Goal: Task Accomplishment & Management: Use online tool/utility

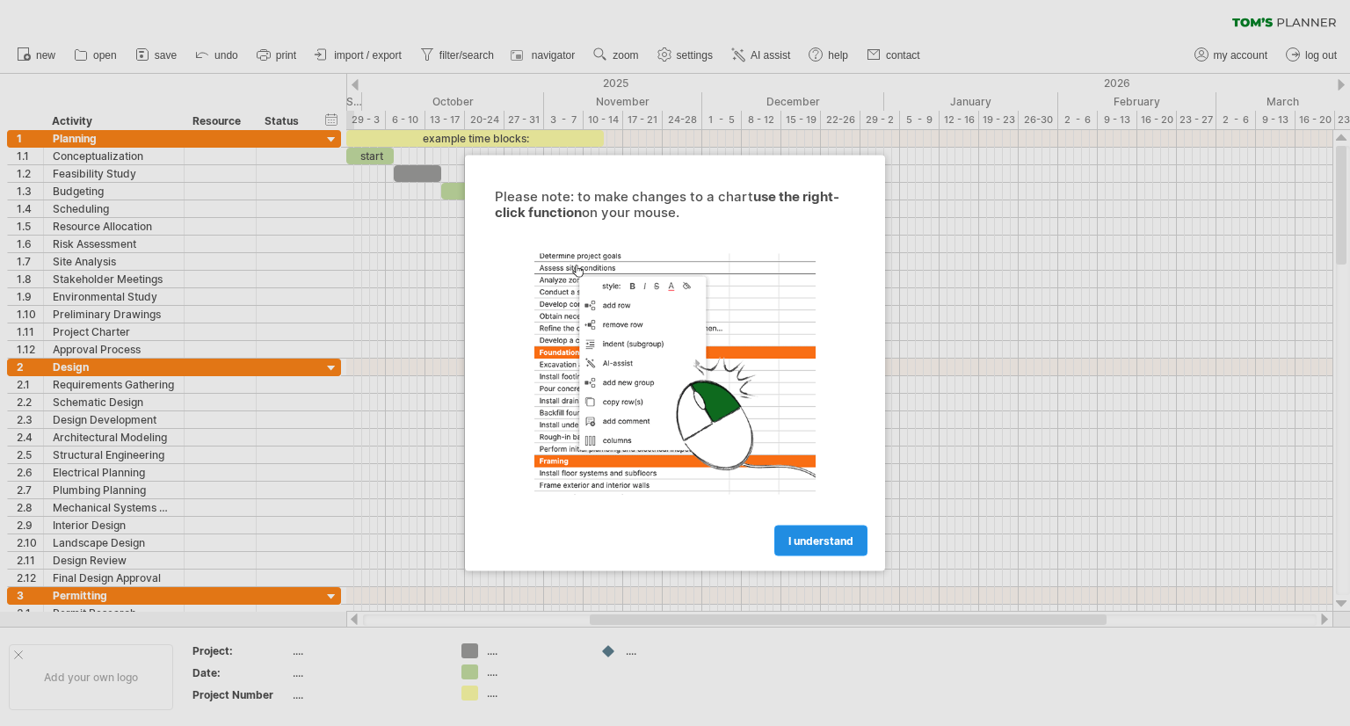
click at [803, 532] on link "I understand" at bounding box center [821, 541] width 93 height 31
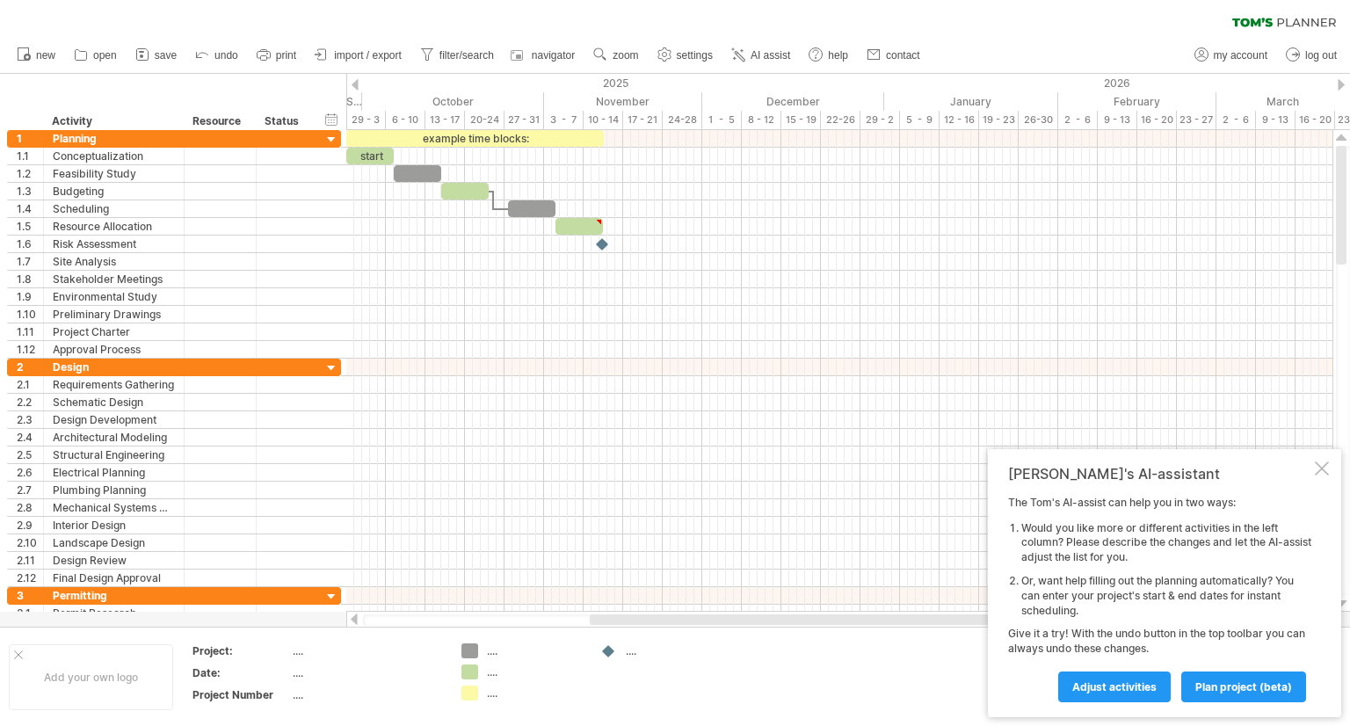
click at [489, 654] on div "...." at bounding box center [535, 651] width 96 height 15
click at [470, 655] on div "Trying to reach [DOMAIN_NAME] Connected again... 0% clear filter new 1" at bounding box center [675, 363] width 1350 height 726
click at [472, 651] on div "Trying to reach [DOMAIN_NAME] Connected again... 0% clear filter new 1" at bounding box center [675, 363] width 1350 height 726
click at [468, 678] on div "Trying to reach [DOMAIN_NAME] Connected again... 0% clear filter new 1" at bounding box center [675, 363] width 1350 height 726
click at [475, 690] on div "Trying to reach [DOMAIN_NAME] Connected again... 0% clear filter new 1" at bounding box center [675, 363] width 1350 height 726
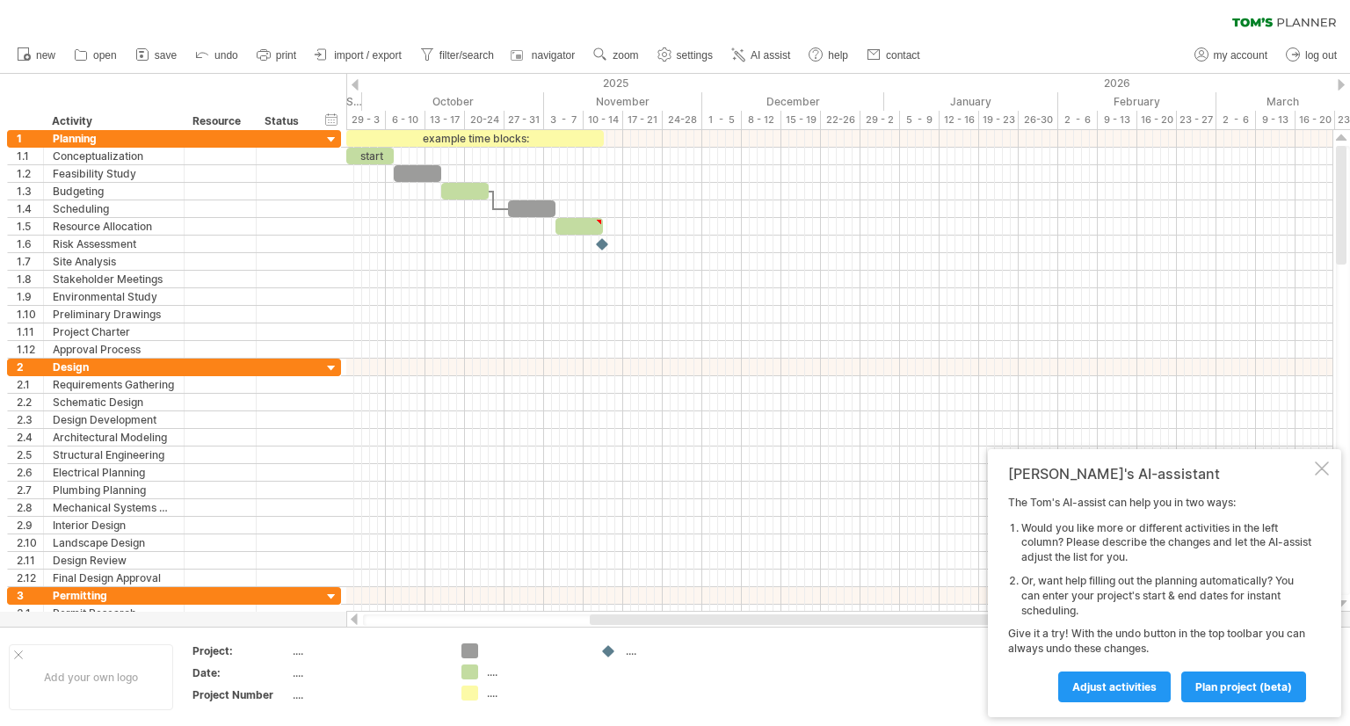
click at [489, 690] on div "...." at bounding box center [535, 693] width 96 height 15
click at [470, 696] on div "Trying to reach [DOMAIN_NAME] Connected again... 0% clear filter new 1" at bounding box center [675, 363] width 1350 height 726
click at [475, 644] on div "Trying to reach [DOMAIN_NAME] Connected again... 0% clear filter new 1" at bounding box center [675, 363] width 1350 height 726
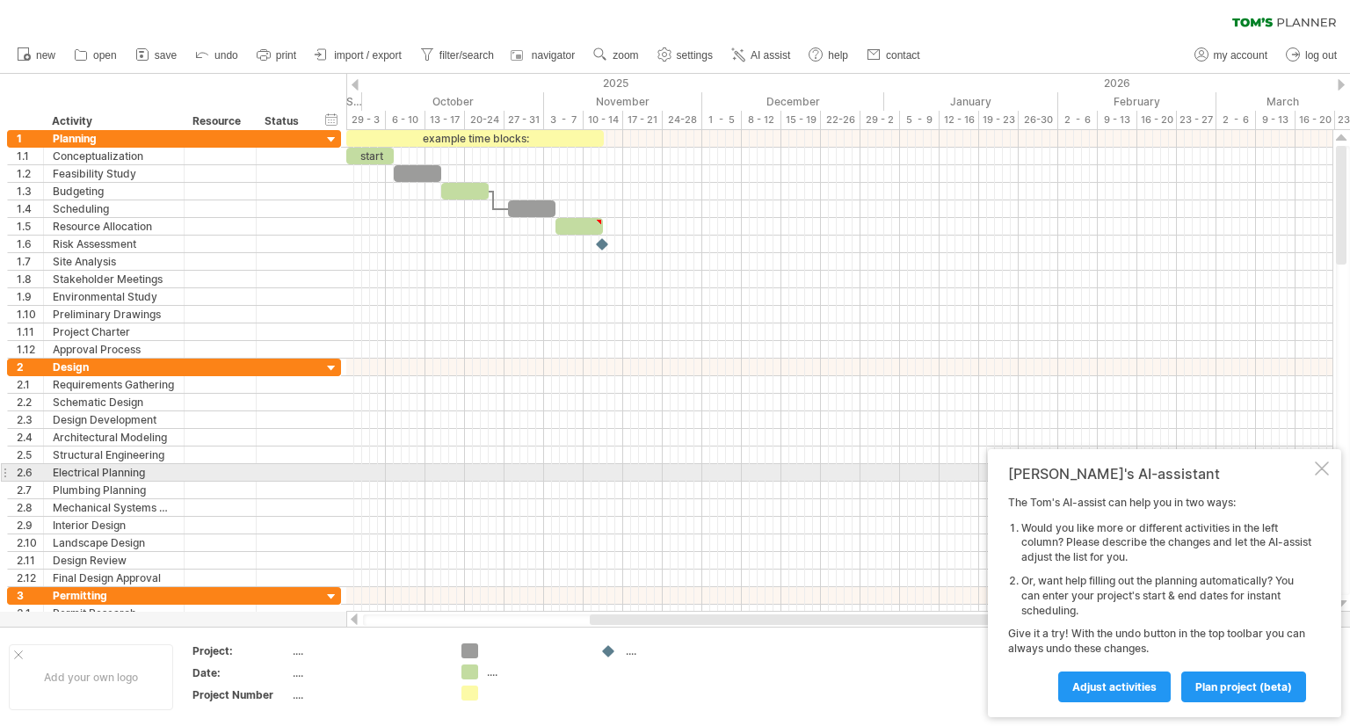
click at [1322, 474] on div at bounding box center [1322, 469] width 14 height 14
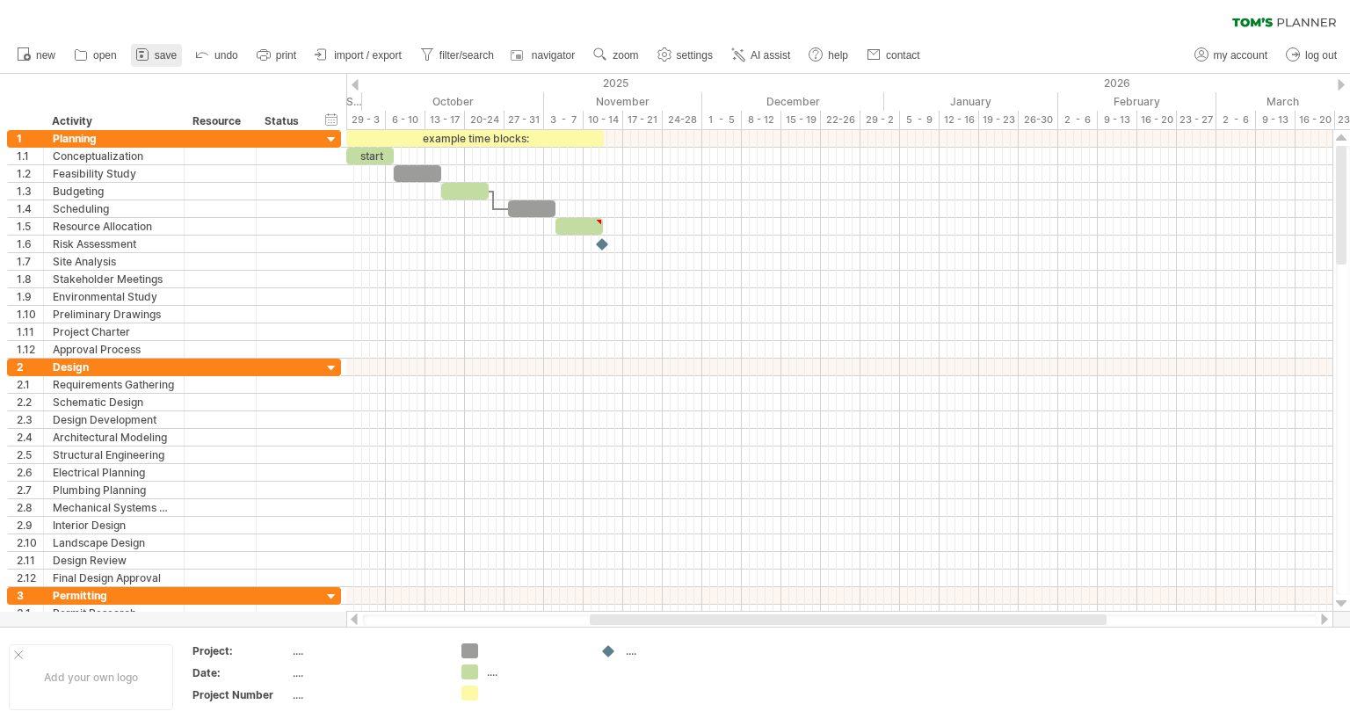
click at [161, 56] on span "save" at bounding box center [166, 55] width 22 height 12
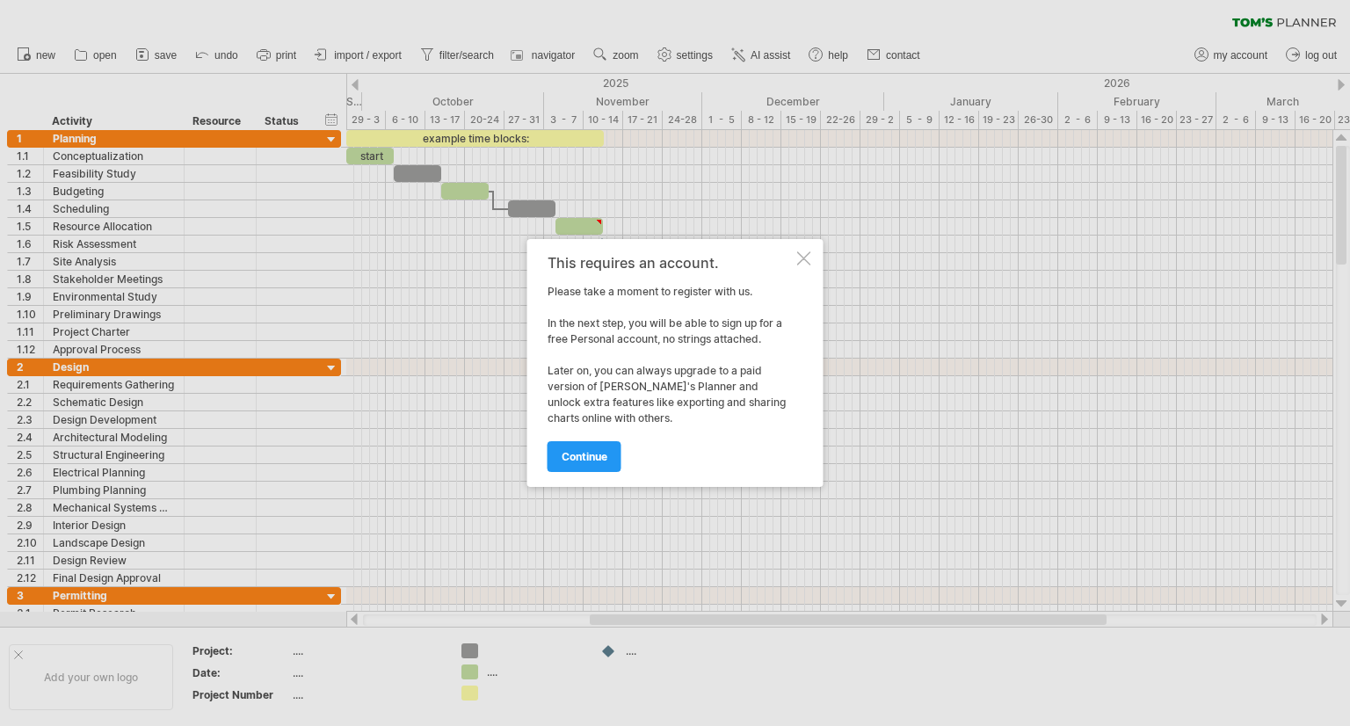
click at [807, 258] on div at bounding box center [804, 258] width 14 height 14
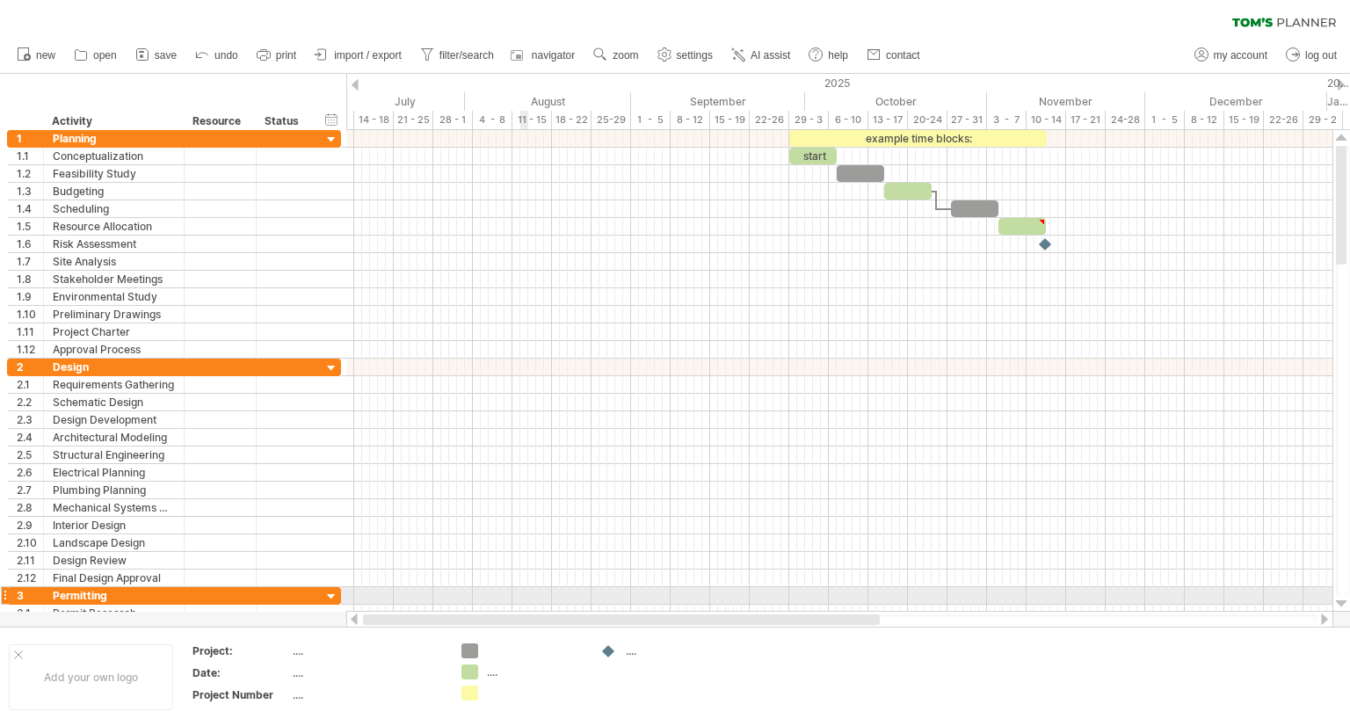
drag, startPoint x: 844, startPoint y: 619, endPoint x: 527, endPoint y: 587, distance: 318.1
click at [527, 587] on div "Trying to reach [DOMAIN_NAME] Connected again... 0% clear filter new 1" at bounding box center [675, 363] width 1350 height 726
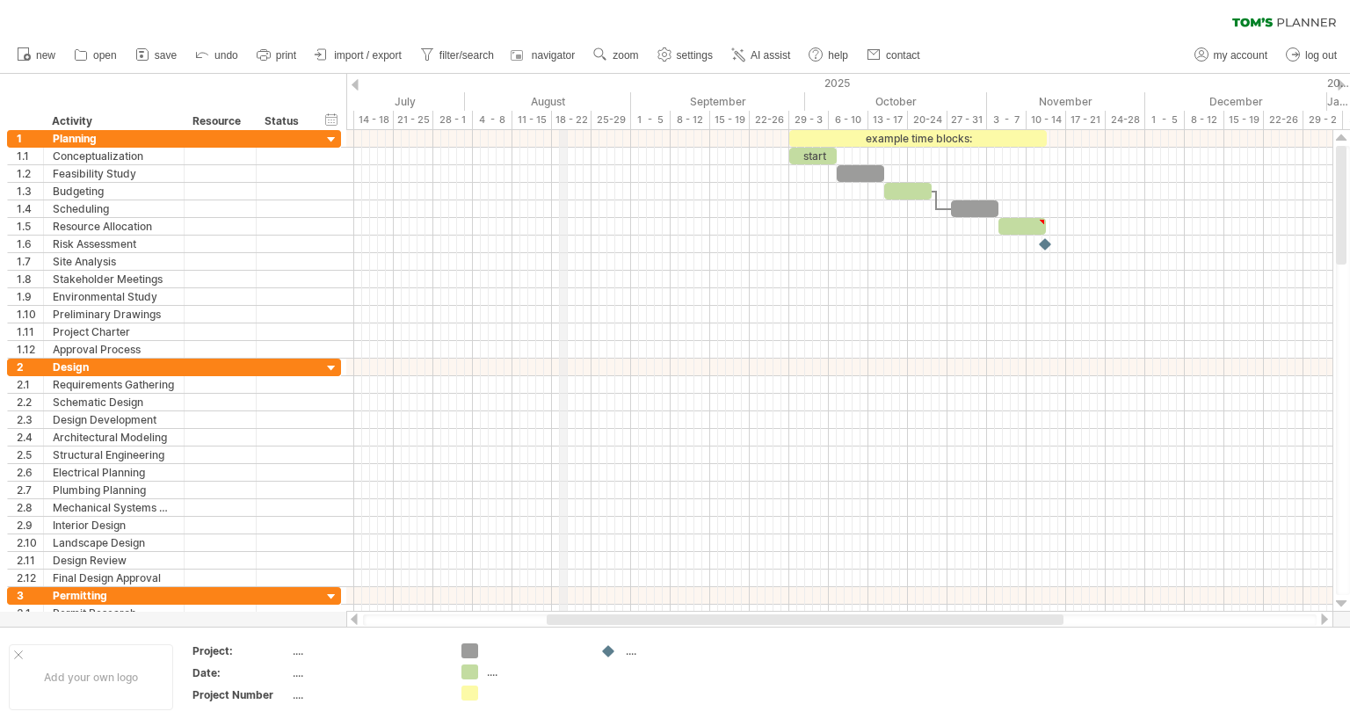
click at [563, 115] on div "18 - 22" at bounding box center [572, 120] width 40 height 18
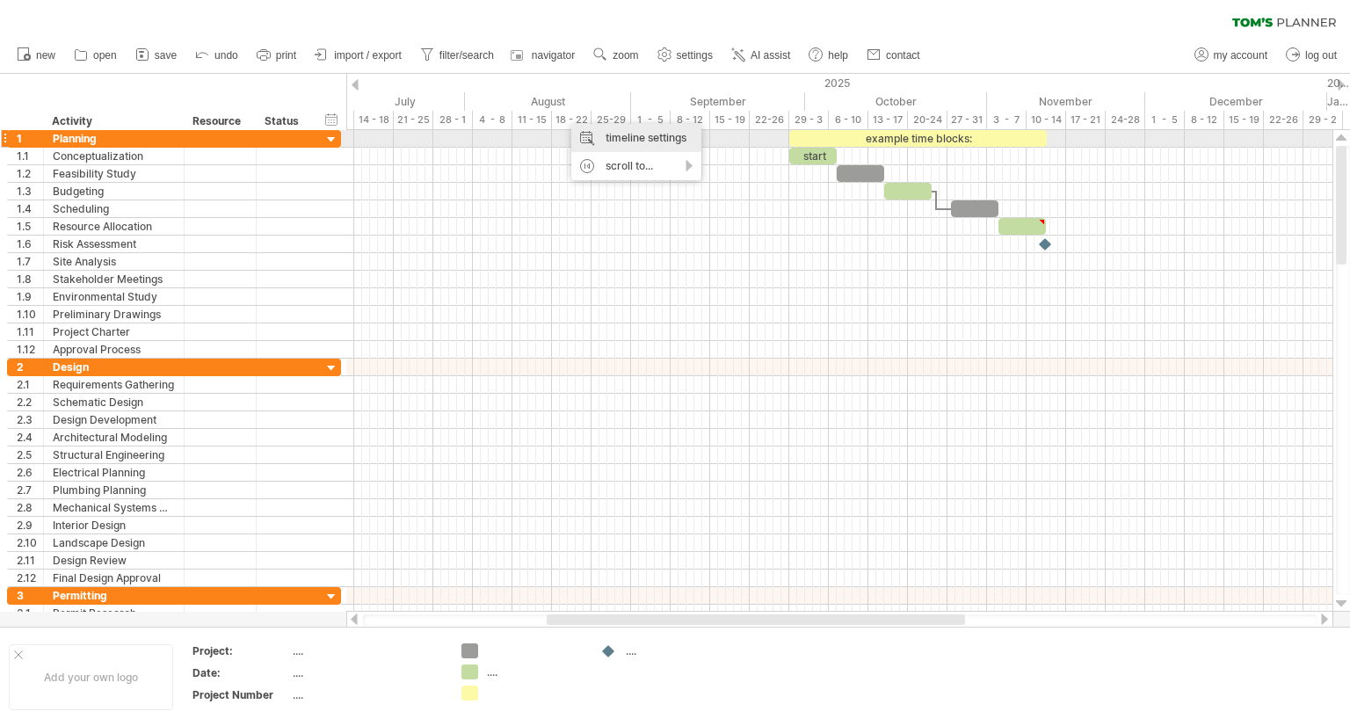
click at [661, 139] on div "timeline settings" at bounding box center [636, 138] width 130 height 28
select select "*"
select select "**"
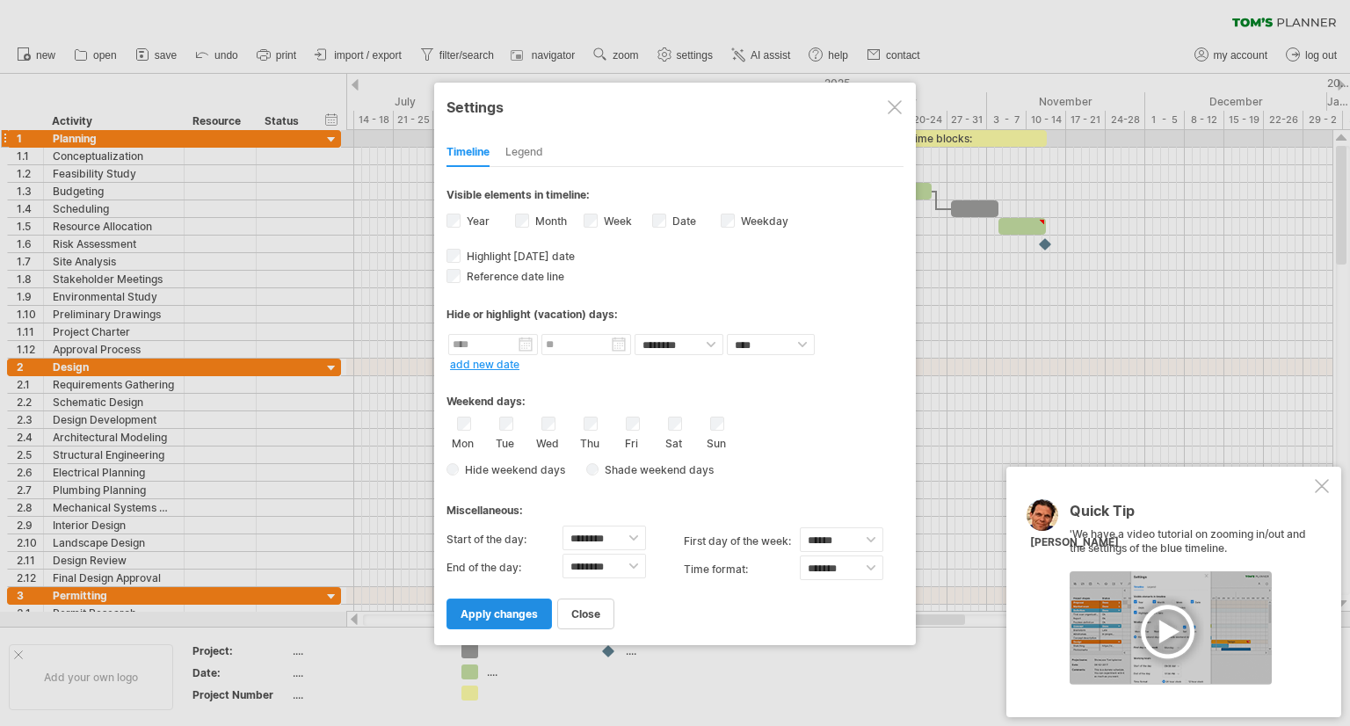
click at [517, 599] on link "apply changes" at bounding box center [499, 614] width 105 height 31
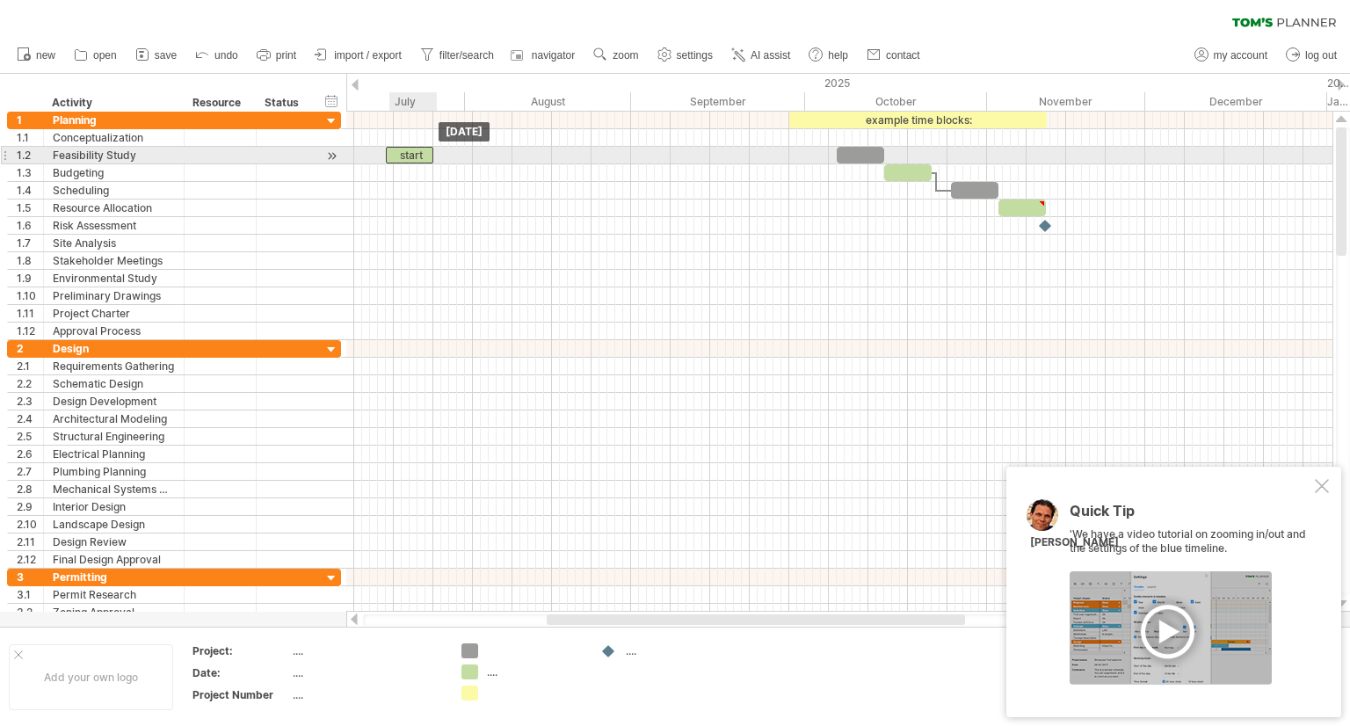
drag, startPoint x: 807, startPoint y: 135, endPoint x: 405, endPoint y: 156, distance: 402.4
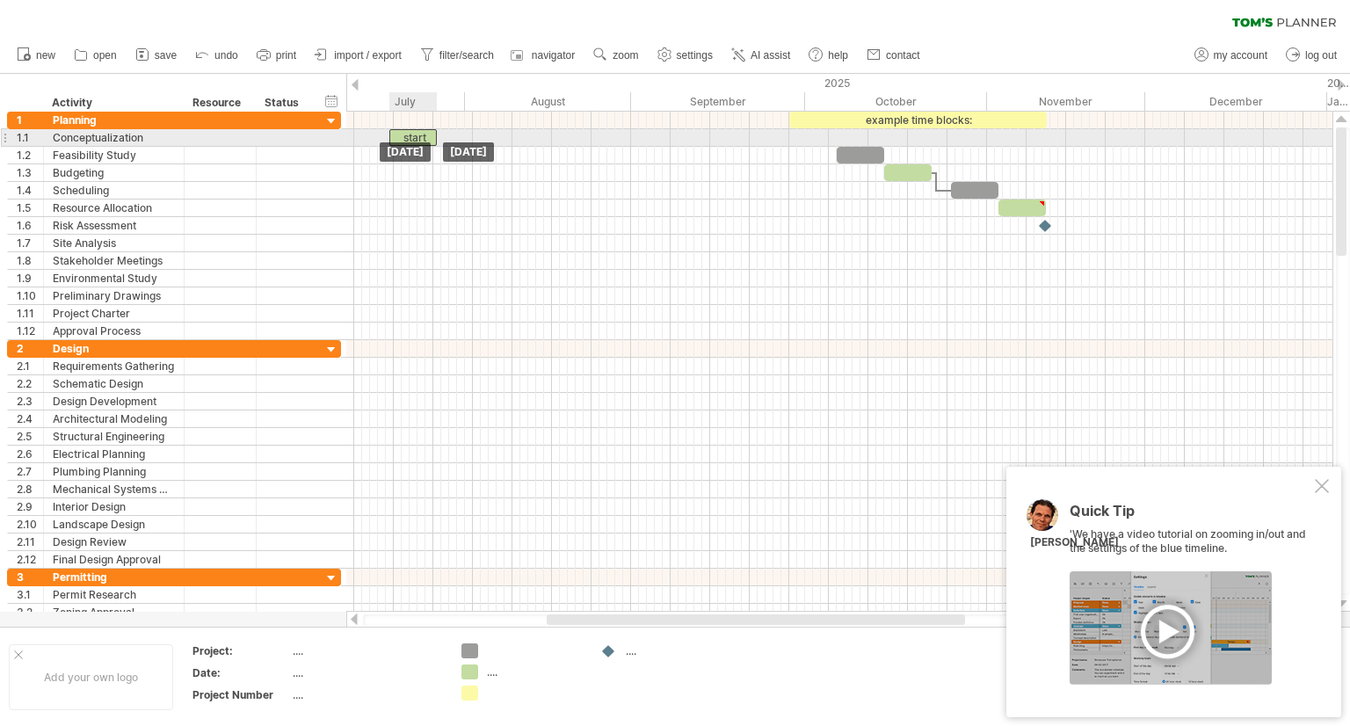
drag, startPoint x: 406, startPoint y: 161, endPoint x: 411, endPoint y: 138, distance: 23.5
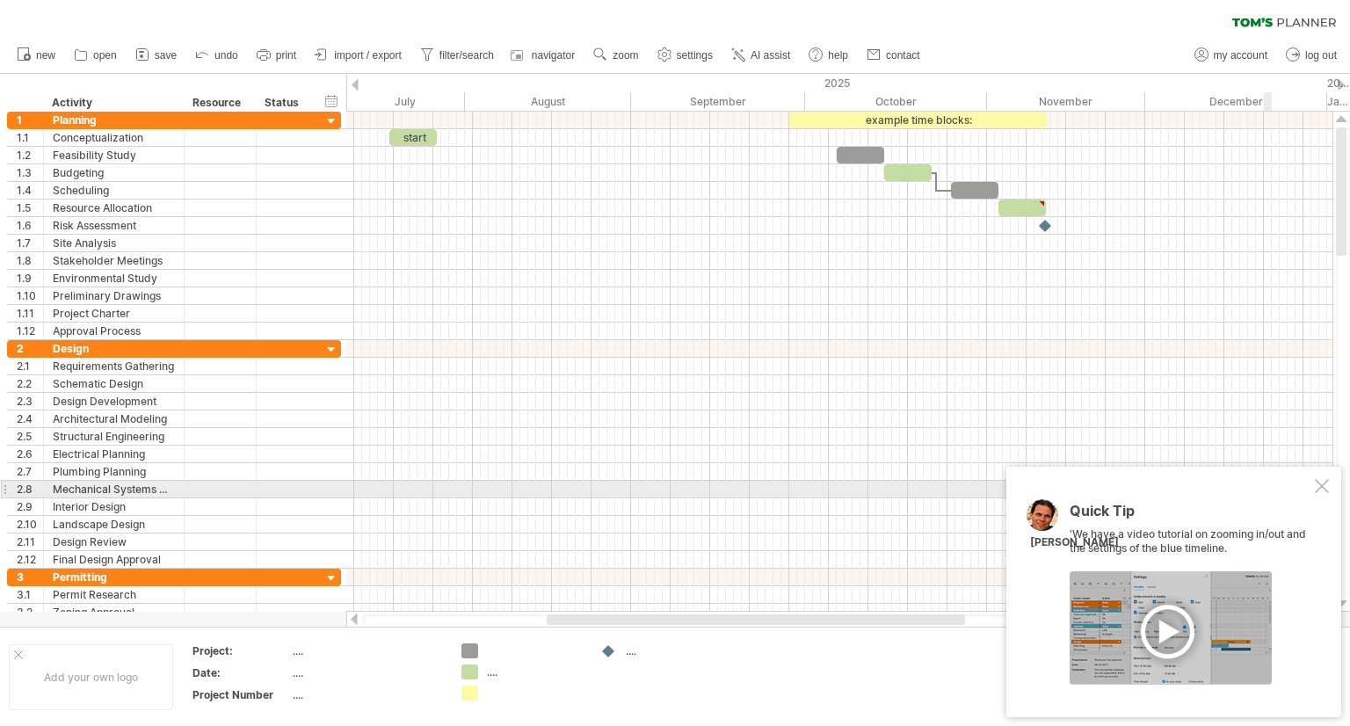
click at [1307, 484] on div "Quick Tip 'We have a video tutorial on zooming in/out and the settings of the b…" at bounding box center [1174, 592] width 335 height 251
click at [1315, 485] on div at bounding box center [1322, 486] width 14 height 14
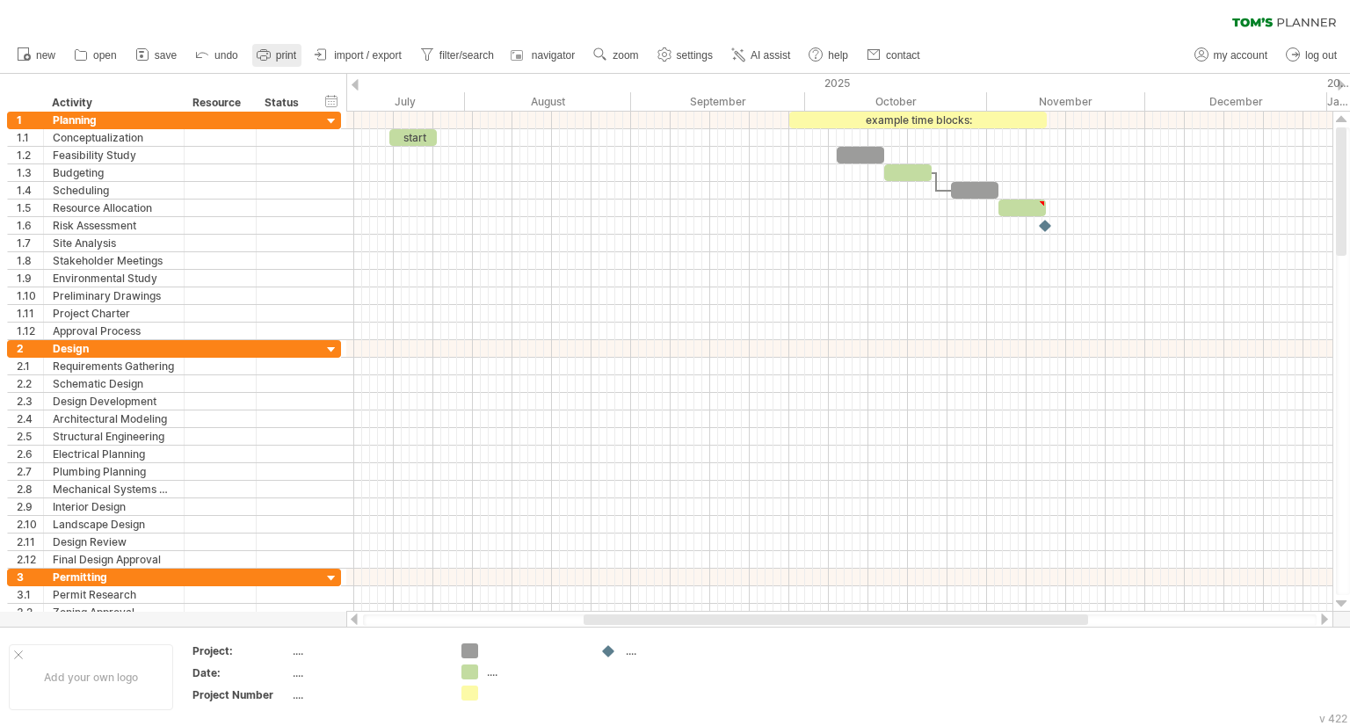
click at [289, 55] on span "print" at bounding box center [286, 55] width 20 height 12
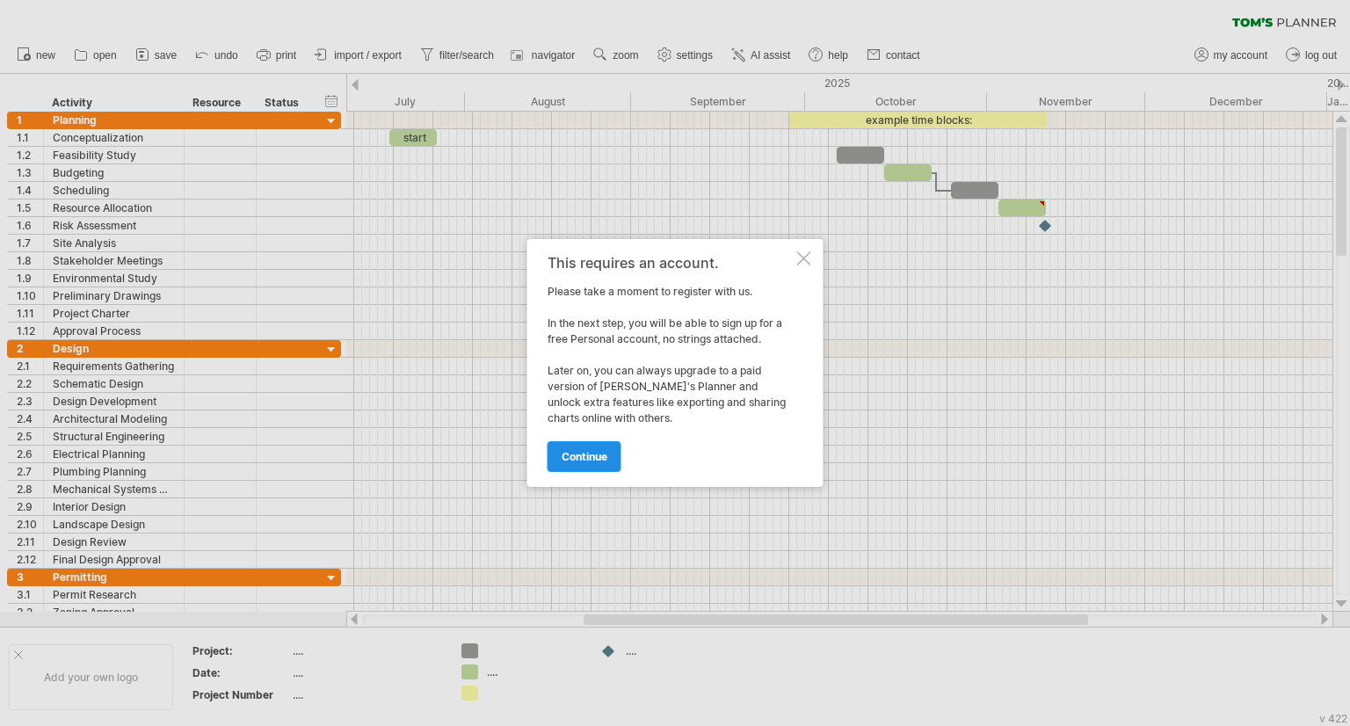
click at [619, 449] on link "continue" at bounding box center [585, 456] width 74 height 31
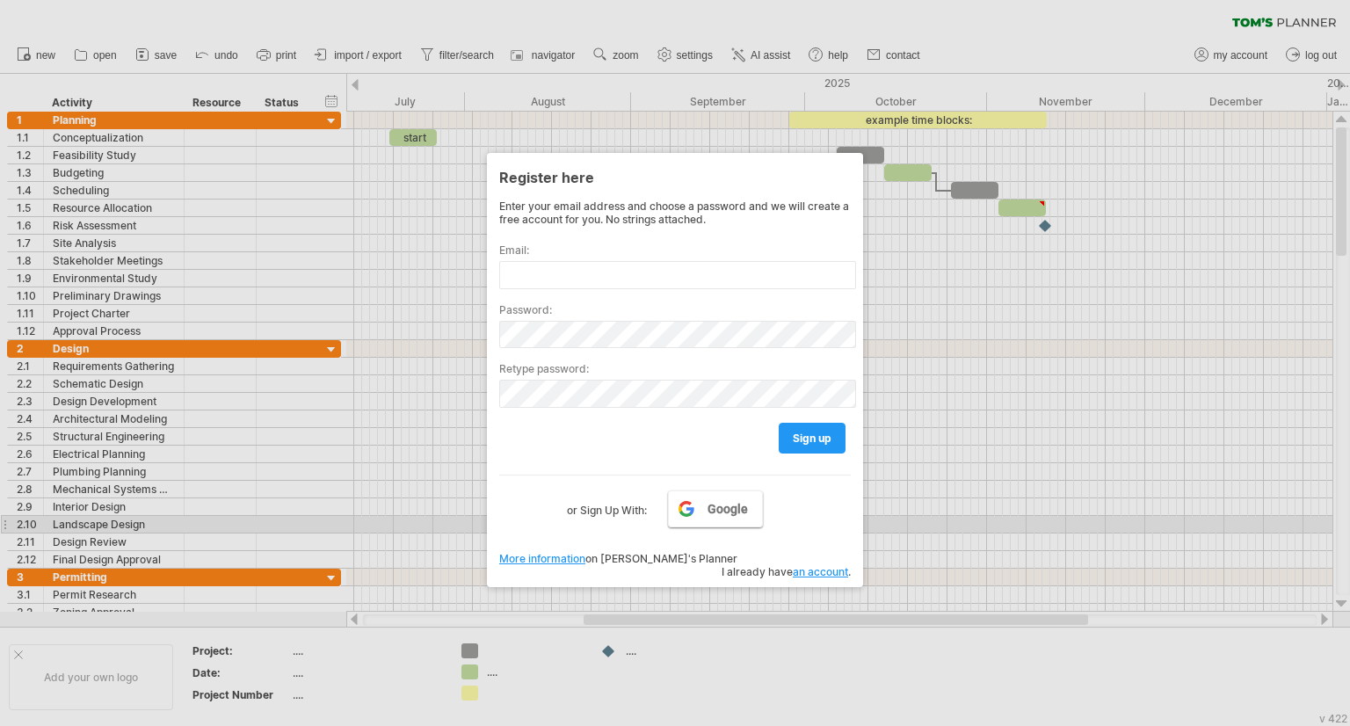
click at [720, 519] on link "Google" at bounding box center [715, 509] width 95 height 37
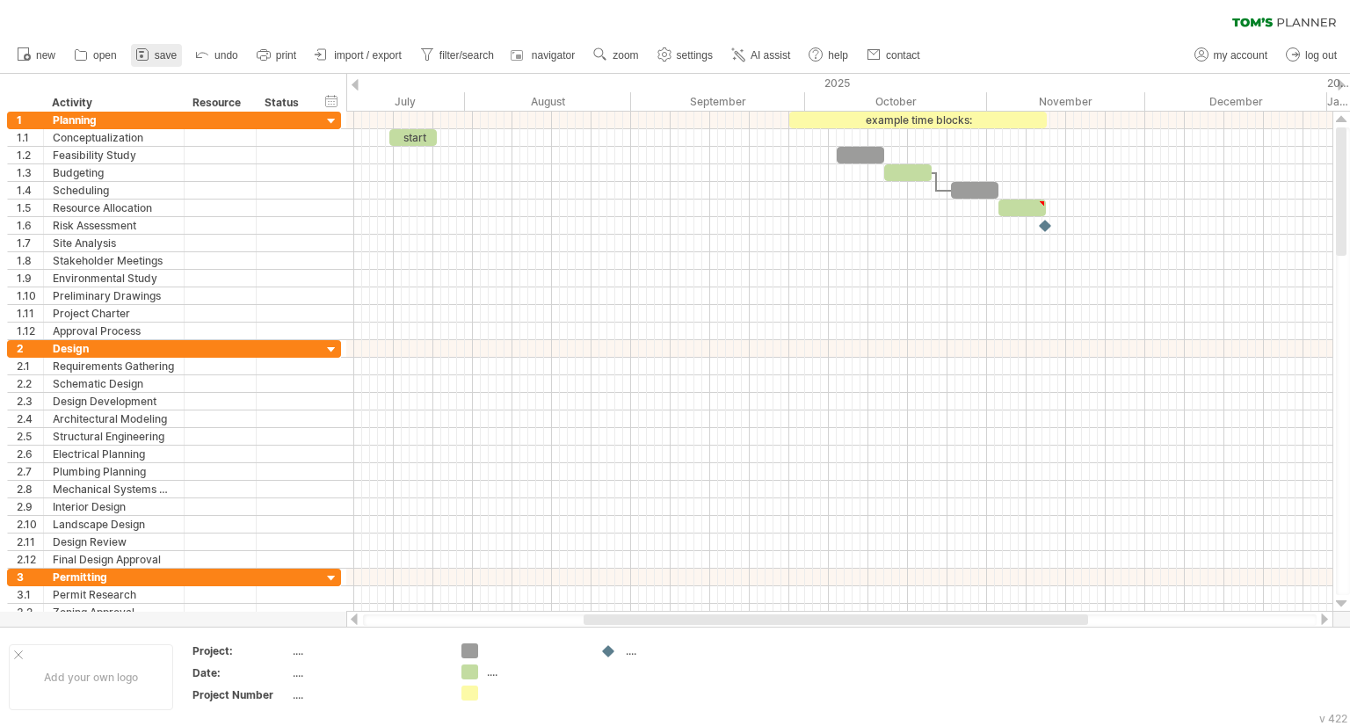
click at [169, 57] on span "save" at bounding box center [166, 55] width 22 height 12
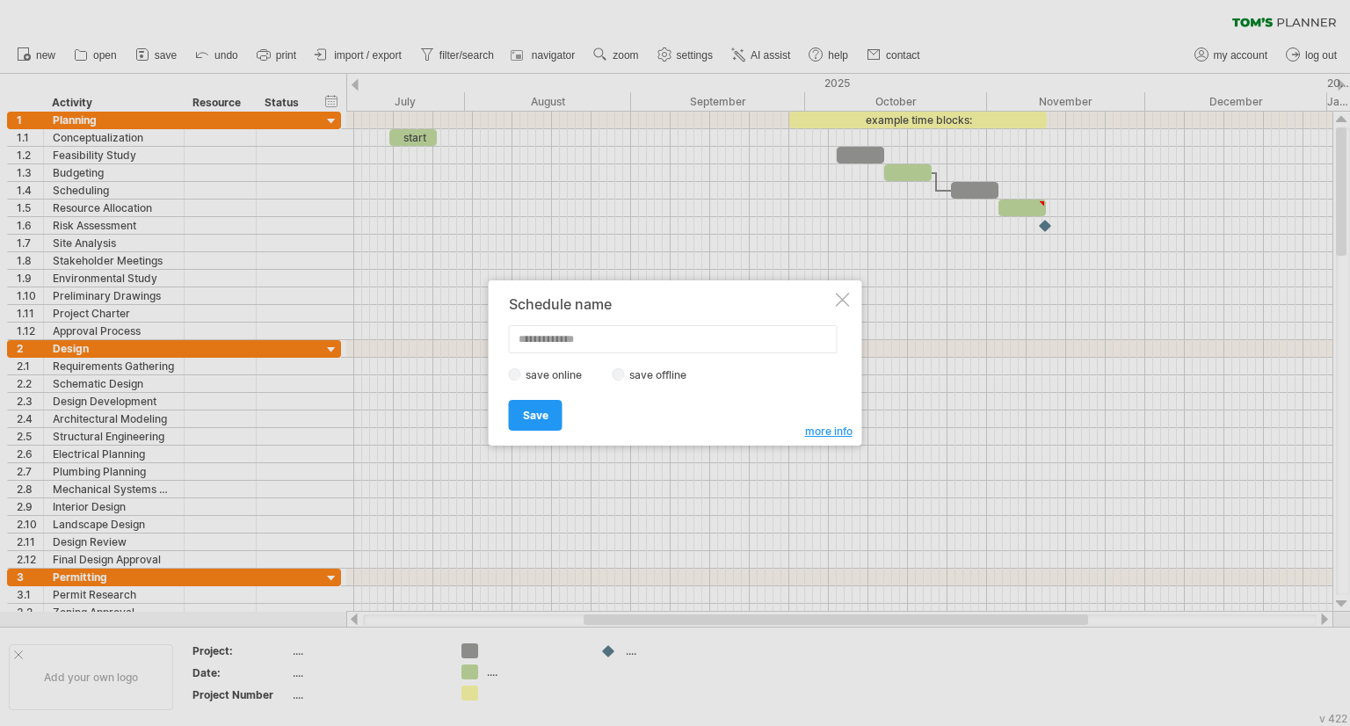
click at [630, 371] on label "save offline" at bounding box center [663, 374] width 76 height 13
click at [565, 334] on input "text" at bounding box center [673, 339] width 329 height 28
type input "********"
click at [538, 419] on span "Save" at bounding box center [535, 415] width 25 height 13
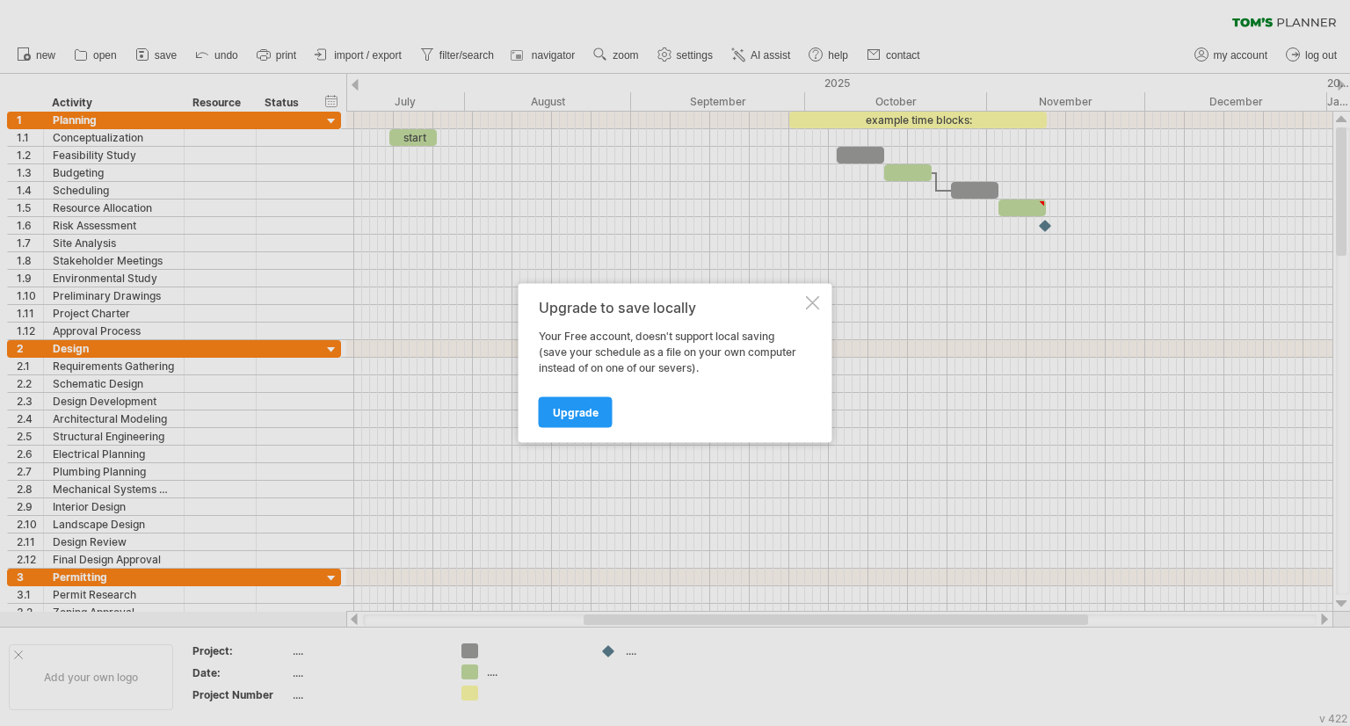
click at [815, 297] on div at bounding box center [813, 303] width 14 height 14
